Goal: Use online tool/utility: Utilize a website feature to perform a specific function

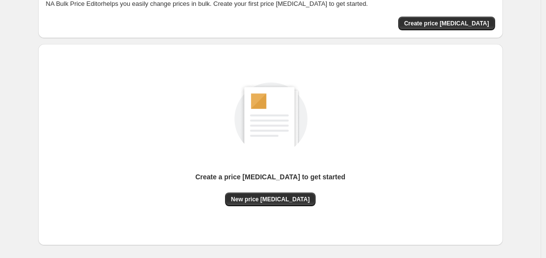
scroll to position [65, 0]
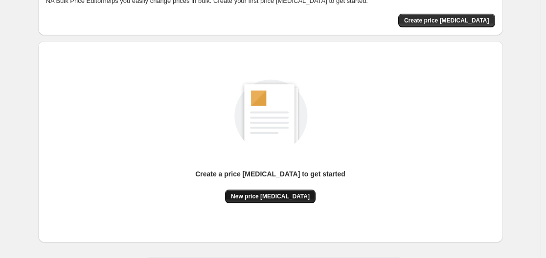
click at [269, 195] on span "New price change job" at bounding box center [270, 197] width 79 height 8
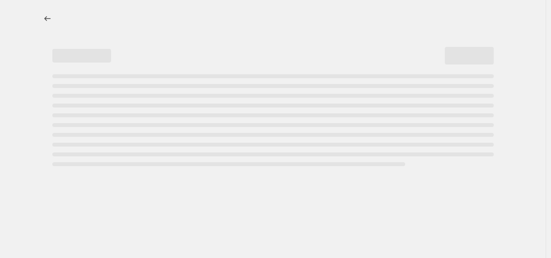
select select "percentage"
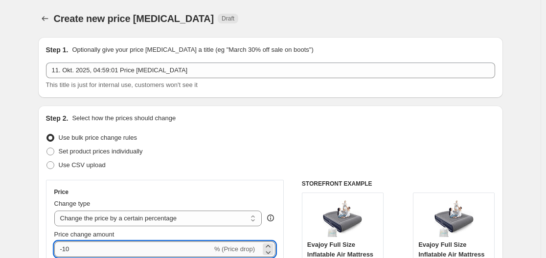
click at [179, 245] on input "-10" at bounding box center [133, 250] width 158 height 16
type input "-1"
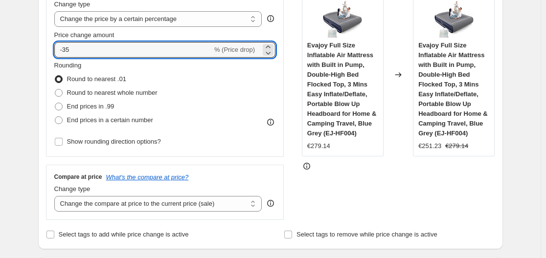
scroll to position [785, 0]
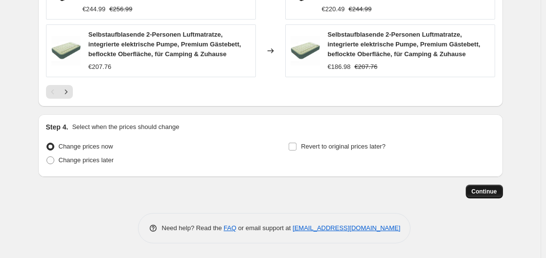
type input "-35"
click at [473, 193] on button "Continue" at bounding box center [484, 192] width 37 height 14
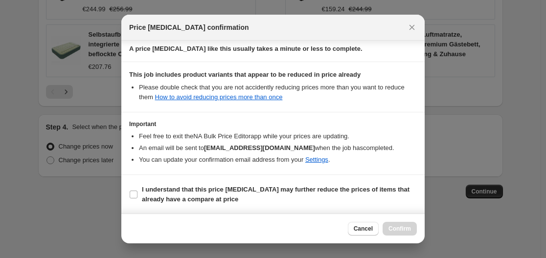
scroll to position [154, 0]
click at [236, 188] on span "I understand that this price change job may further reduce the prices of items …" at bounding box center [279, 195] width 275 height 20
click at [306, 186] on b "I understand that this price change job may further reduce the prices of items …" at bounding box center [276, 194] width 268 height 17
click at [138, 190] on input "I understand that this price change job may further reduce the prices of items …" at bounding box center [134, 194] width 8 height 8
checkbox input "true"
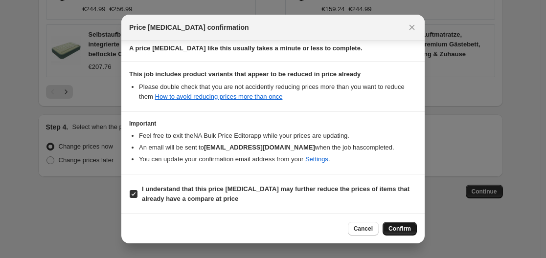
click at [397, 231] on span "Confirm" at bounding box center [400, 229] width 23 height 8
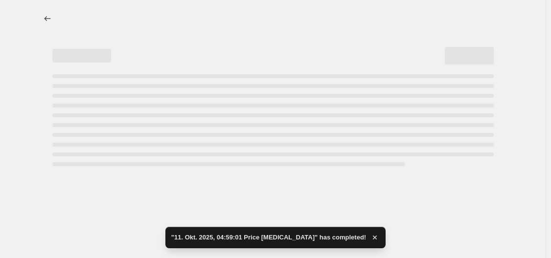
select select "percentage"
